Goal: Task Accomplishment & Management: Manage account settings

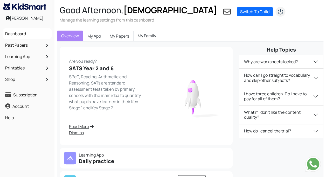
scroll to position [48, 0]
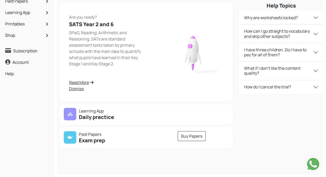
click at [170, 112] on div at bounding box center [160, 114] width 29 height 12
drag, startPoint x: 143, startPoint y: 114, endPoint x: 127, endPoint y: 109, distance: 17.2
click at [128, 109] on div "Learning App Daily practice" at bounding box center [104, 114] width 86 height 12
click at [128, 131] on p "Past Papers" at bounding box center [103, 134] width 79 height 6
click at [83, 114] on h5 "Daily practice" at bounding box center [103, 117] width 79 height 6
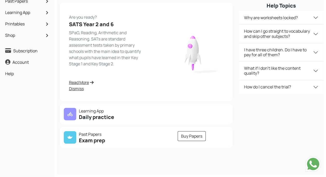
click at [202, 113] on div at bounding box center [202, 114] width 57 height 12
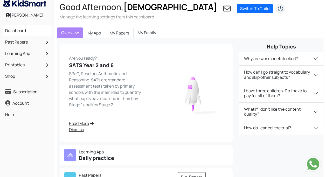
scroll to position [0, 0]
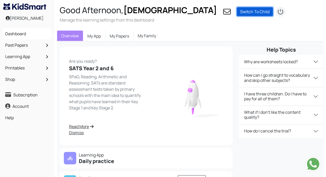
click at [262, 9] on link "Switch To Child" at bounding box center [255, 11] width 36 height 9
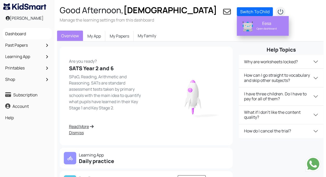
click at [268, 24] on div "Eesa" at bounding box center [266, 23] width 33 height 5
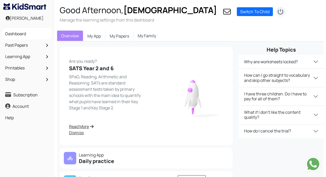
drag, startPoint x: 155, startPoint y: 36, endPoint x: 139, endPoint y: 37, distance: 15.6
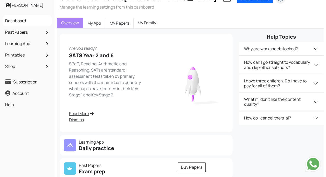
scroll to position [15, 0]
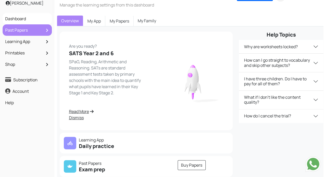
click at [21, 32] on link "Past Papers" at bounding box center [27, 30] width 47 height 9
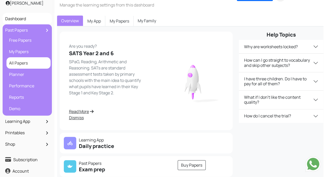
click at [32, 66] on link "All Papers" at bounding box center [28, 63] width 41 height 9
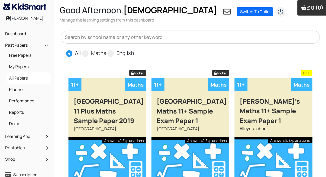
click at [125, 40] on input "text" at bounding box center [190, 37] width 259 height 13
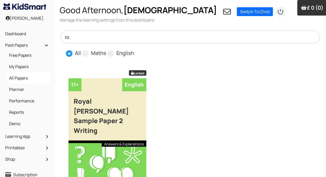
type input "r"
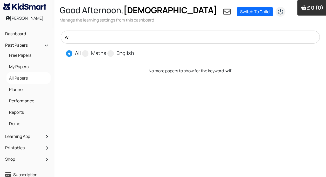
type input "w"
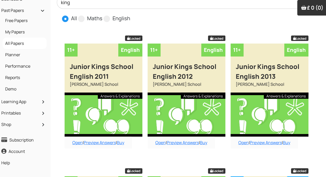
scroll to position [0, 4]
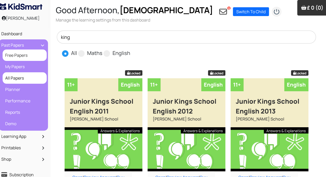
type input "king"
click at [24, 57] on link "Free Papers" at bounding box center [24, 55] width 41 height 9
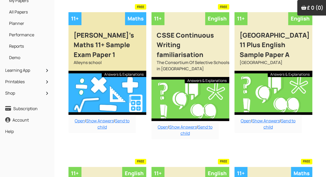
scroll to position [6, 0]
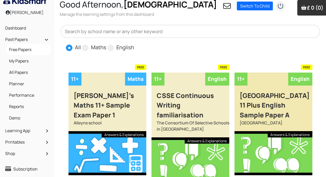
click at [278, 122] on div "[GEOGRAPHIC_DATA]" at bounding box center [273, 125] width 78 height 11
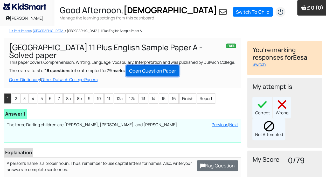
click at [161, 76] on link "Open Question Paper" at bounding box center [152, 70] width 53 height 11
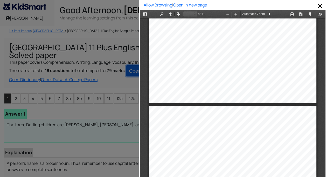
type input "4"
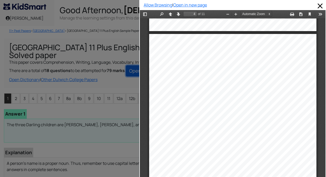
scroll to position [704, 0]
click at [317, 12] on button "Tools" at bounding box center [320, 14] width 8 height 6
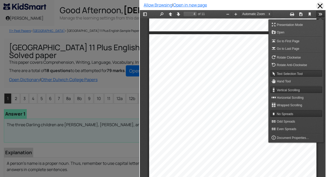
click at [317, 3] on span at bounding box center [320, 6] width 8 height 8
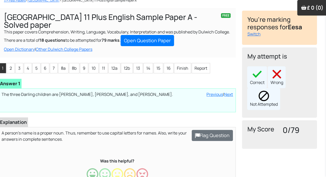
scroll to position [0, 5]
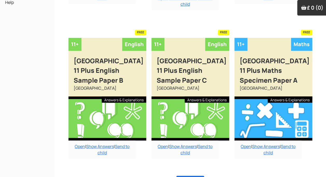
scroll to position [208, 0]
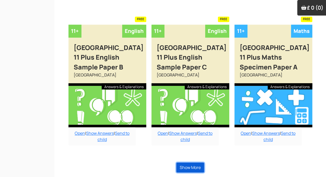
click at [195, 167] on button "Show More" at bounding box center [190, 168] width 28 height 10
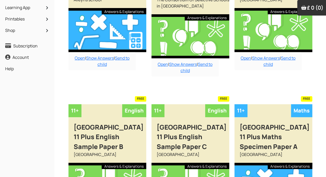
scroll to position [0, 0]
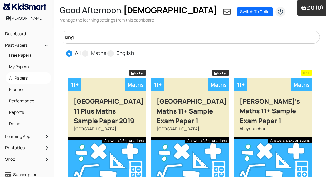
scroll to position [9, 0]
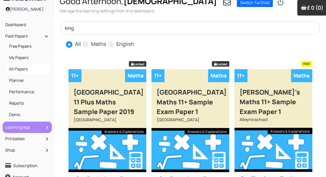
click at [34, 128] on link "Learning App" at bounding box center [27, 127] width 47 height 9
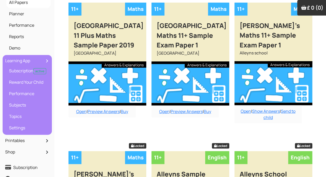
scroll to position [79, 0]
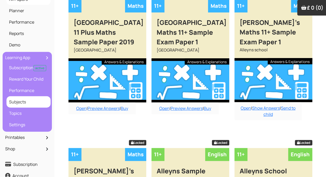
click at [12, 100] on link "Subjects" at bounding box center [28, 101] width 41 height 9
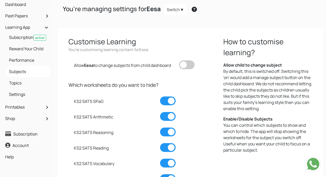
scroll to position [31, 0]
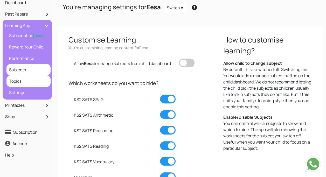
click at [9, 80] on link "Topics" at bounding box center [28, 81] width 41 height 9
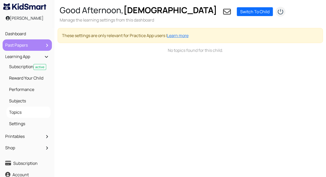
click at [8, 46] on link "Past Papers" at bounding box center [27, 45] width 47 height 9
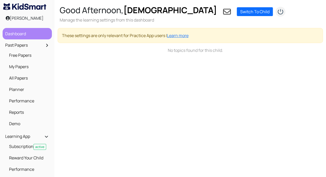
click at [10, 34] on link "Dashboard" at bounding box center [27, 33] width 47 height 9
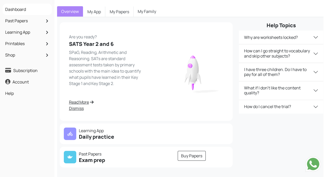
scroll to position [13, 0]
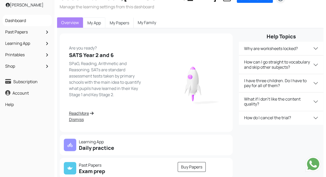
click at [94, 27] on link "My App" at bounding box center [94, 22] width 22 height 11
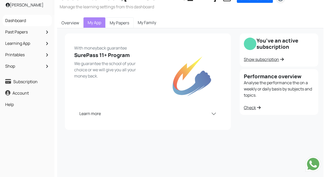
click at [111, 19] on link "My Papers" at bounding box center [119, 22] width 28 height 11
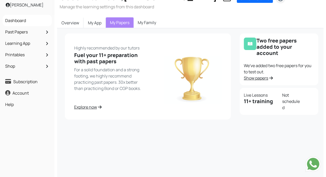
click at [115, 24] on link "My Papers" at bounding box center [120, 22] width 28 height 10
click at [92, 22] on link "My App" at bounding box center [94, 22] width 22 height 11
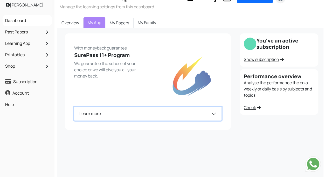
click at [82, 108] on button "Learn more" at bounding box center [147, 113] width 147 height 13
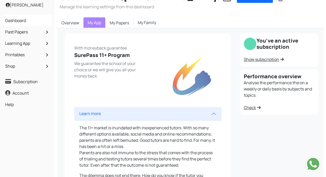
click at [273, 62] on link "Show subscription" at bounding box center [264, 60] width 40 height 6
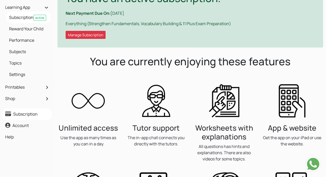
scroll to position [50, 0]
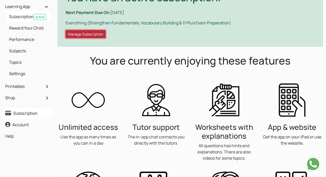
click at [73, 34] on button "Manage Subscription" at bounding box center [86, 34] width 40 height 8
click at [78, 36] on button "Manage Subscription" at bounding box center [86, 34] width 40 height 8
click at [88, 38] on button "Manage Subscription" at bounding box center [86, 34] width 40 height 8
click at [83, 35] on button "Manage Subscription" at bounding box center [86, 34] width 40 height 8
click at [73, 35] on button "Manage Subscription" at bounding box center [86, 34] width 40 height 8
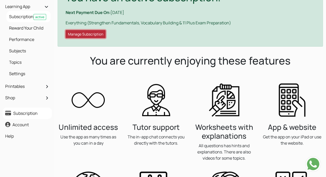
click at [96, 34] on button "Manage Subscription" at bounding box center [86, 34] width 40 height 8
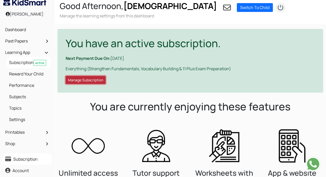
scroll to position [0, 0]
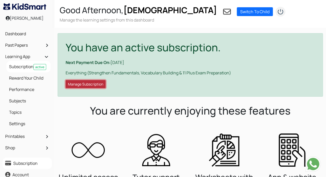
click at [88, 85] on button "Manage Subscription" at bounding box center [86, 84] width 40 height 8
click at [100, 92] on div "You have an active subscription. Next Payment Due On: 06 Sep 2025 Everything (S…" at bounding box center [190, 65] width 265 height 64
click at [96, 87] on button "Manage Subscription" at bounding box center [86, 84] width 40 height 8
click at [93, 88] on button "Manage Subscription" at bounding box center [86, 84] width 40 height 8
click at [93, 86] on button "Manage Subscription" at bounding box center [86, 84] width 40 height 8
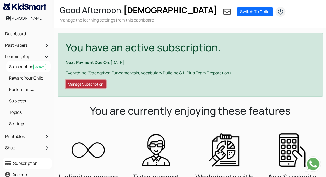
click at [87, 87] on button "Manage Subscription" at bounding box center [86, 84] width 40 height 8
click at [83, 87] on button "Manage Subscription" at bounding box center [86, 84] width 40 height 8
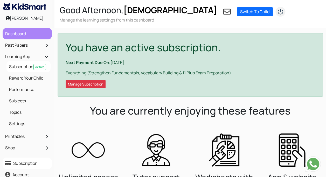
click at [36, 38] on link "Dashboard" at bounding box center [27, 33] width 47 height 9
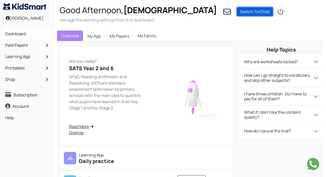
click at [255, 12] on link "Switch To Child" at bounding box center [255, 11] width 36 height 9
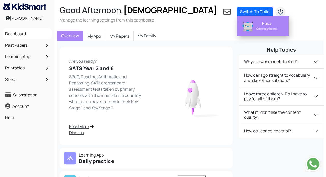
click at [252, 27] on div "Open dashboard" at bounding box center [266, 28] width 33 height 5
